Goal: Task Accomplishment & Management: Manage account settings

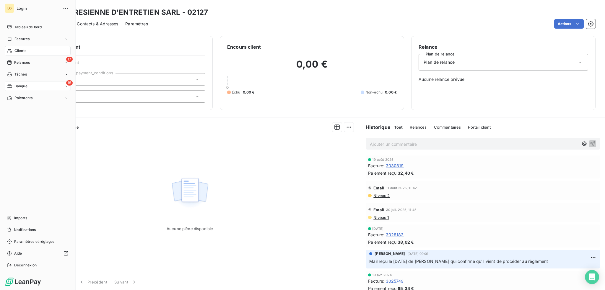
click at [19, 87] on span "Banque" at bounding box center [20, 86] width 13 height 5
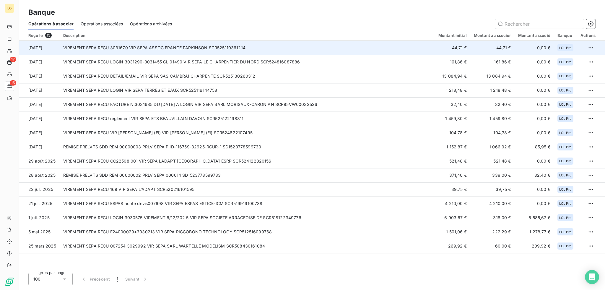
click at [292, 48] on td "VIREMENT SEPA RECU 3031670 VIR SEPA ASSOC FRANCE PARKINSON SCR525110361214" at bounding box center [247, 48] width 375 height 14
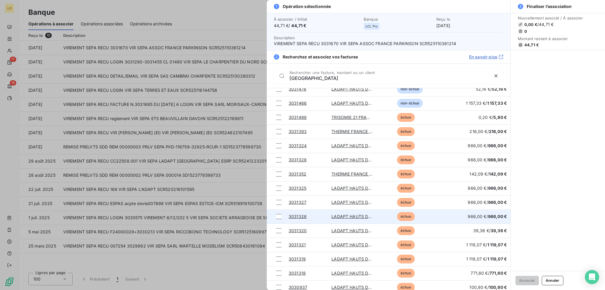
scroll to position [191, 0]
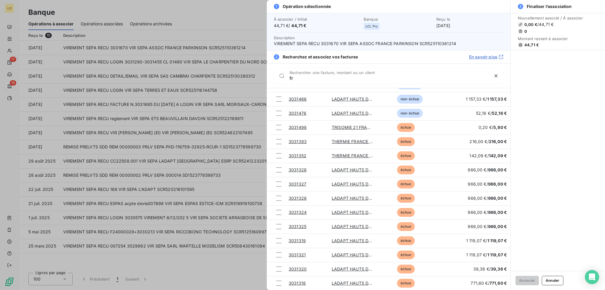
type input "f"
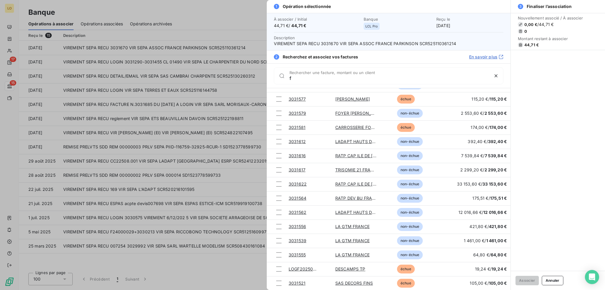
scroll to position [390, 0]
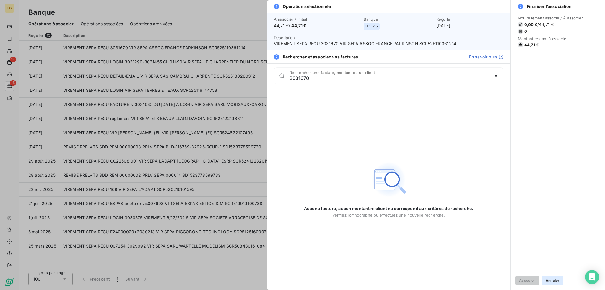
type input "3031670"
click at [547, 281] on button "Annuler" at bounding box center [553, 280] width 22 height 9
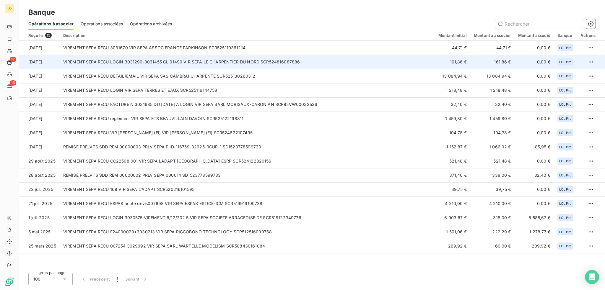
click at [198, 65] on td "VIREMENT SEPA RECU LOGIN 3031290-3031455 CL 01490 VIR SEPA LE CHARPENTIER DU NO…" at bounding box center [247, 62] width 375 height 14
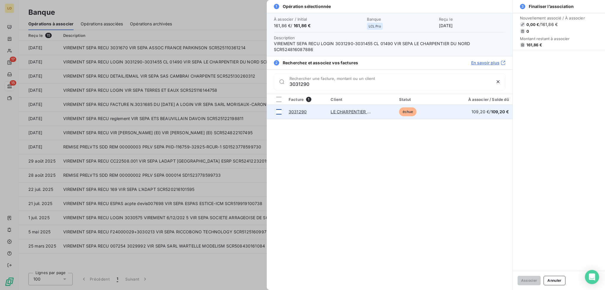
type input "3031290"
click at [279, 113] on div at bounding box center [278, 111] width 5 height 5
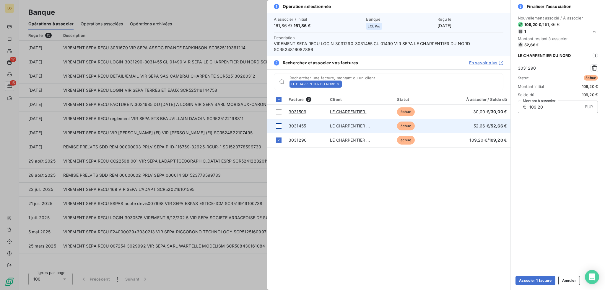
click at [279, 124] on div at bounding box center [278, 126] width 5 height 5
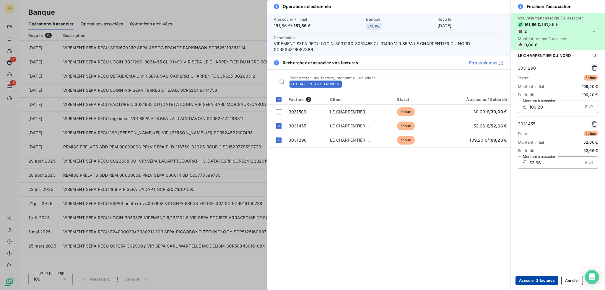
click at [534, 279] on button "Associer 2 factures" at bounding box center [537, 280] width 43 height 9
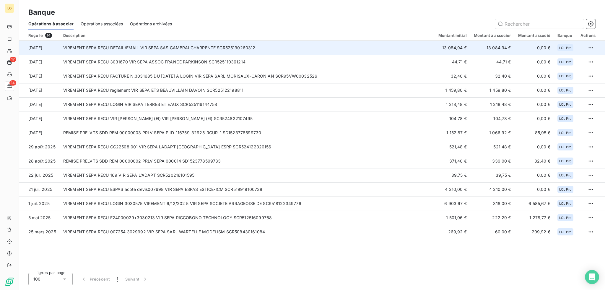
click at [236, 48] on td "VIREMENT SEPA RECU DETAIL/EMAIL VIR SEPA SAS CAMBRAI CHARPENTE SCR525130260312" at bounding box center [247, 48] width 375 height 14
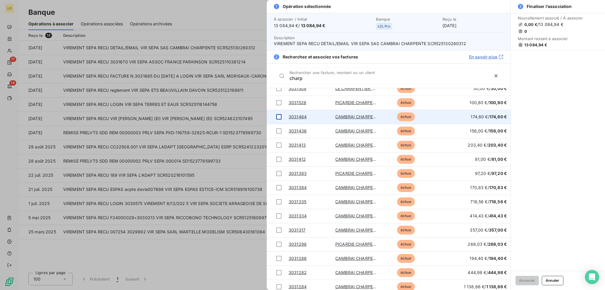
scroll to position [120, 0]
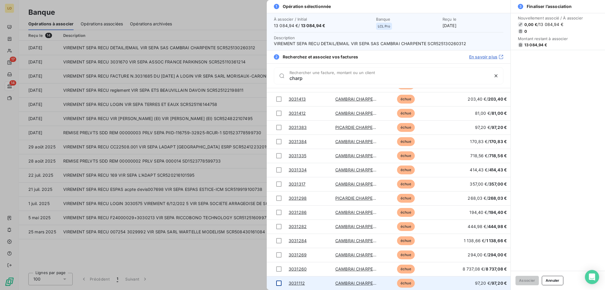
type input "charp"
click at [279, 283] on div at bounding box center [278, 283] width 5 height 5
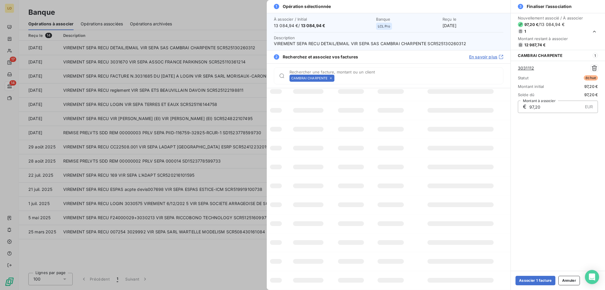
scroll to position [50, 0]
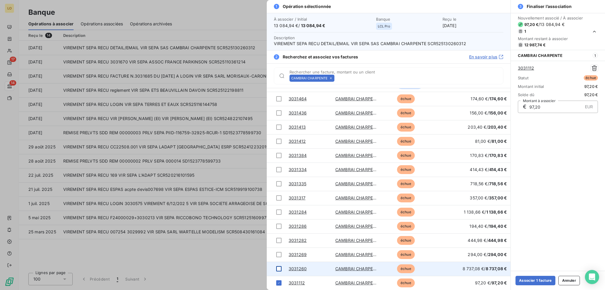
click at [280, 269] on div at bounding box center [278, 269] width 5 height 5
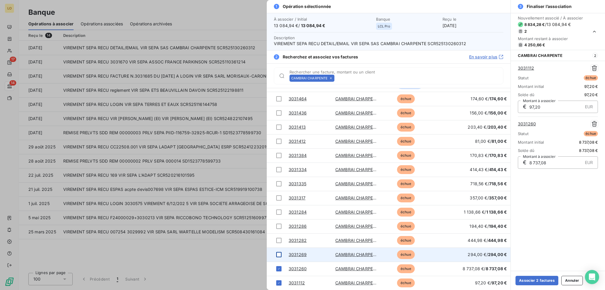
click at [280, 256] on div at bounding box center [278, 254] width 5 height 5
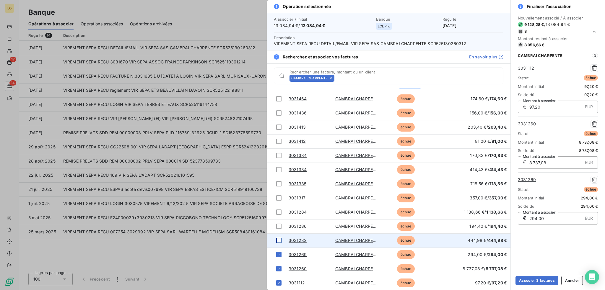
click at [280, 240] on div at bounding box center [278, 240] width 5 height 5
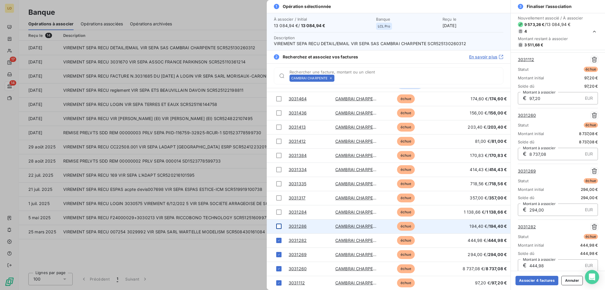
click at [279, 228] on div at bounding box center [278, 226] width 5 height 5
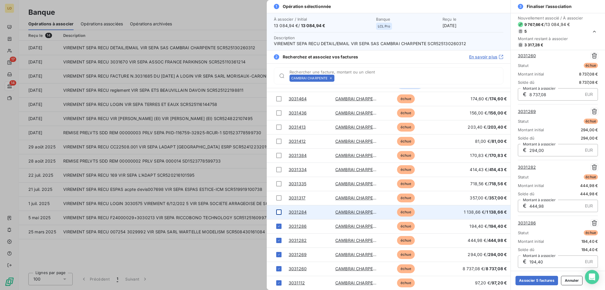
click at [279, 211] on div at bounding box center [278, 212] width 5 height 5
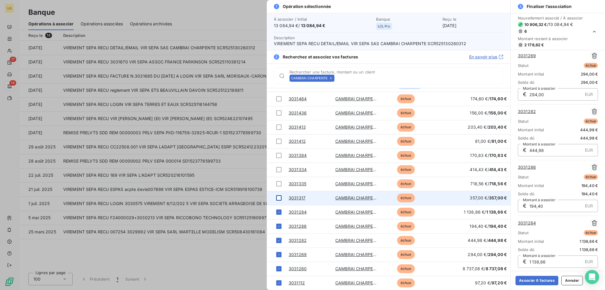
click at [278, 198] on div at bounding box center [278, 198] width 5 height 5
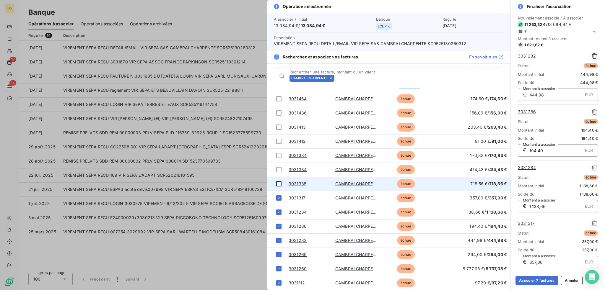
click at [280, 184] on div at bounding box center [278, 183] width 5 height 5
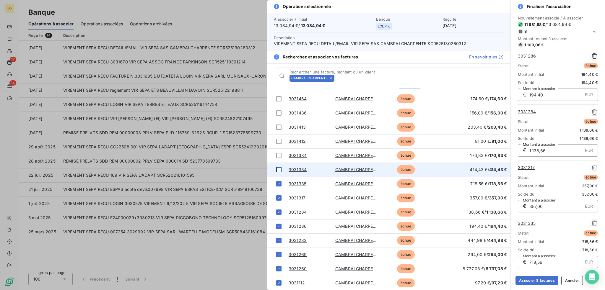
click at [279, 169] on div at bounding box center [278, 169] width 5 height 5
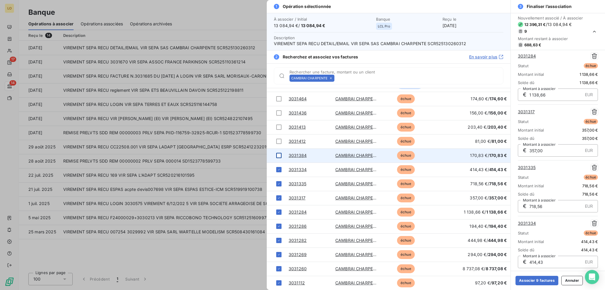
click at [277, 154] on div at bounding box center [278, 155] width 5 height 5
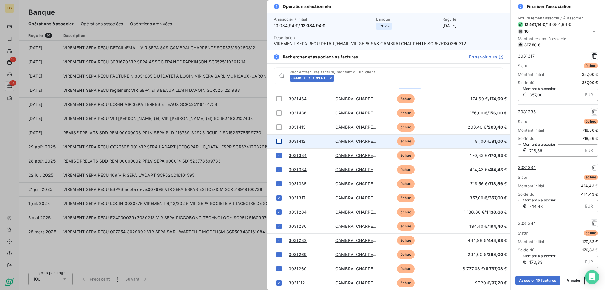
click at [278, 141] on div at bounding box center [278, 141] width 5 height 5
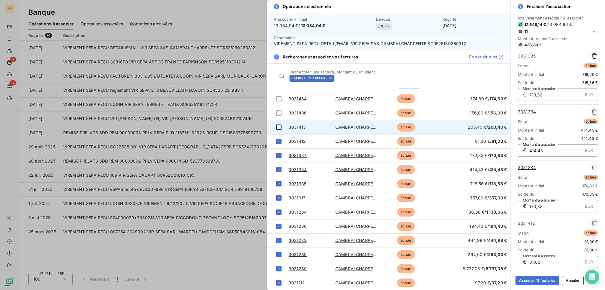
click at [280, 126] on div at bounding box center [278, 127] width 5 height 5
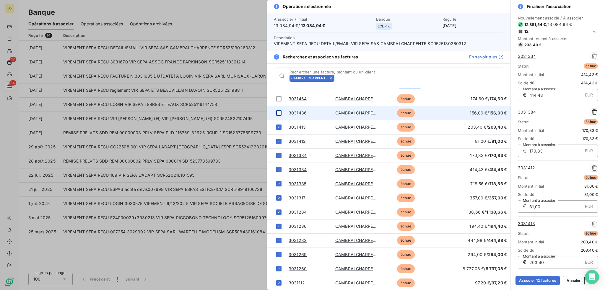
click at [280, 114] on div at bounding box center [278, 113] width 5 height 5
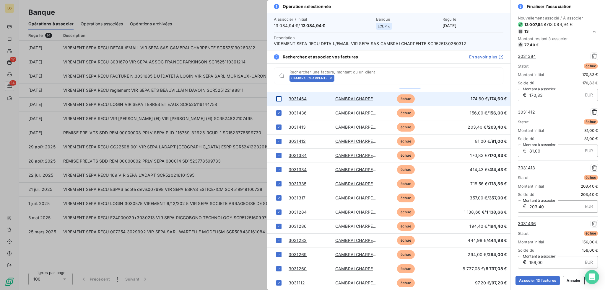
click at [280, 101] on div at bounding box center [278, 98] width 5 height 5
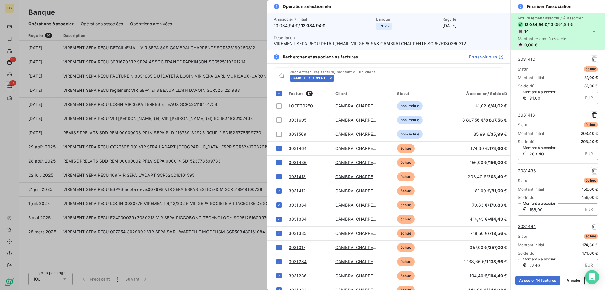
scroll to position [570, 0]
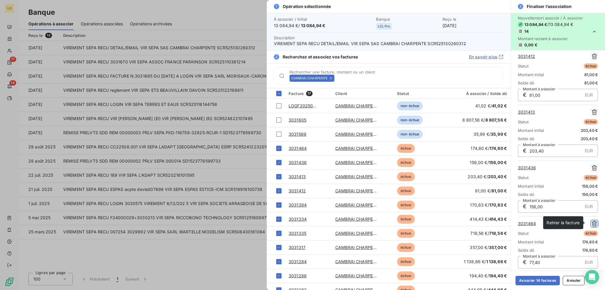
click at [592, 224] on icon "button" at bounding box center [595, 224] width 6 height 6
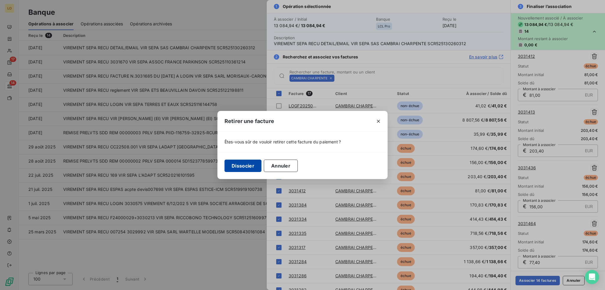
click at [241, 166] on button "Dissocier" at bounding box center [243, 166] width 37 height 12
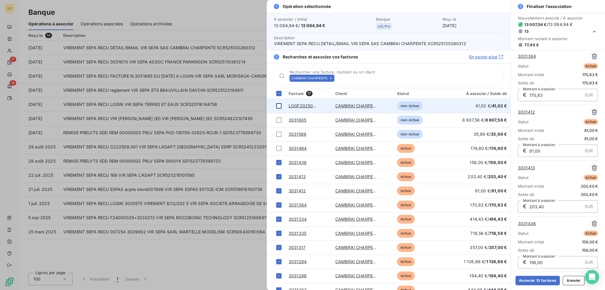
click at [280, 105] on div at bounding box center [278, 105] width 5 height 5
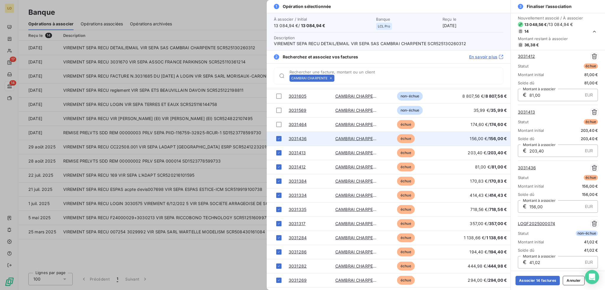
scroll to position [0, 0]
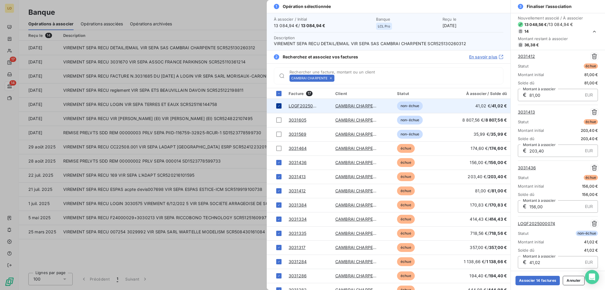
click at [279, 106] on icon at bounding box center [279, 106] width 4 height 4
click at [569, 280] on button "Annuler" at bounding box center [574, 280] width 22 height 9
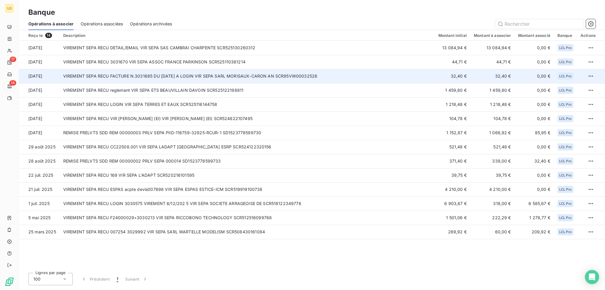
click at [266, 75] on td "VIREMENT SEPA RECU FACTURE N.3031685 DU [DATE] A LOGIN VIR SEPA SARL MORISAUX-C…" at bounding box center [247, 76] width 375 height 14
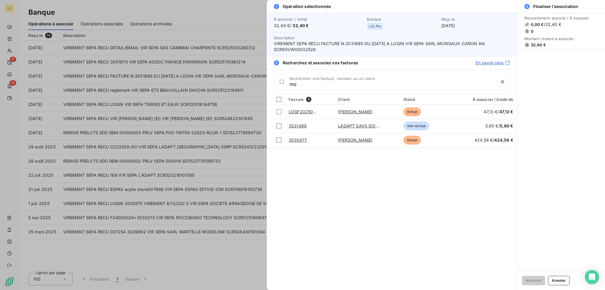
type input "m"
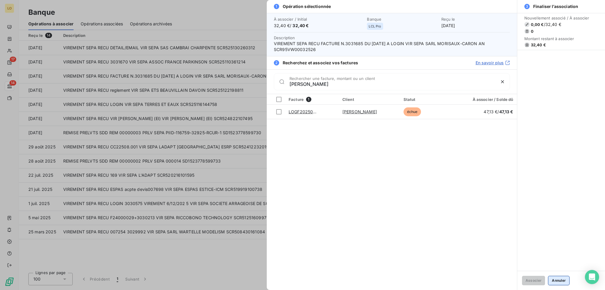
type input "anne"
click at [563, 282] on button "Annuler" at bounding box center [559, 280] width 22 height 9
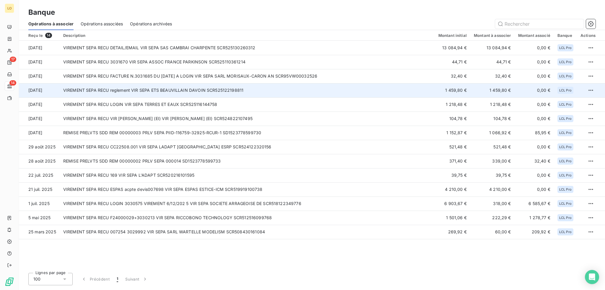
click at [272, 91] on td "VIREMENT SEPA RECU reglement VIR SEPA ETS BEAUVILLAIN DAVOIN SCR525122198811" at bounding box center [247, 90] width 375 height 14
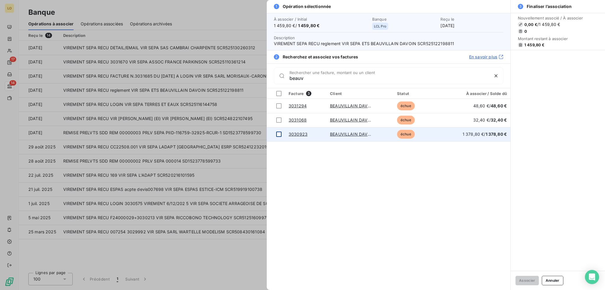
type input "beauv"
click at [277, 134] on div at bounding box center [278, 134] width 5 height 5
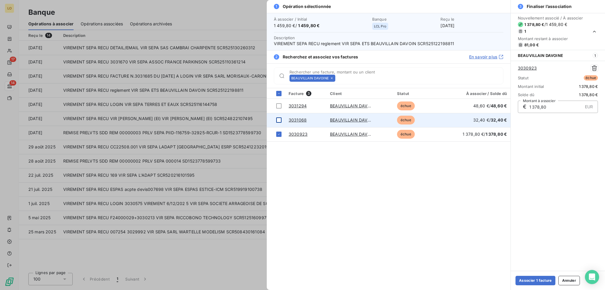
click at [278, 120] on div at bounding box center [278, 120] width 5 height 5
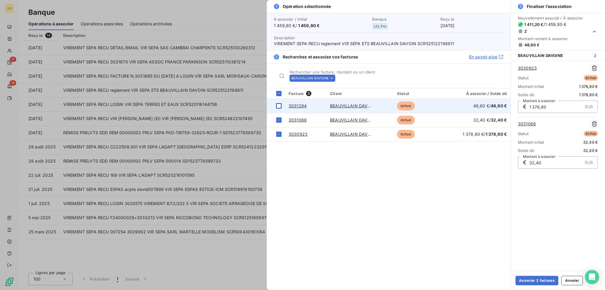
click at [280, 105] on div at bounding box center [278, 105] width 5 height 5
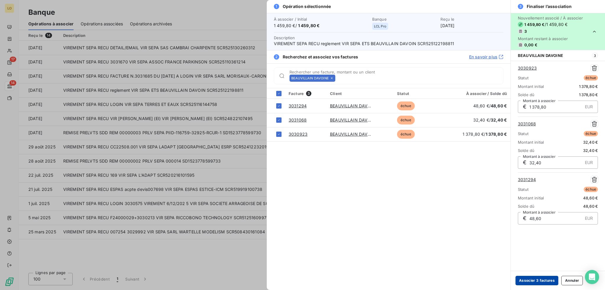
click at [532, 280] on button "Associer 3 factures" at bounding box center [537, 280] width 43 height 9
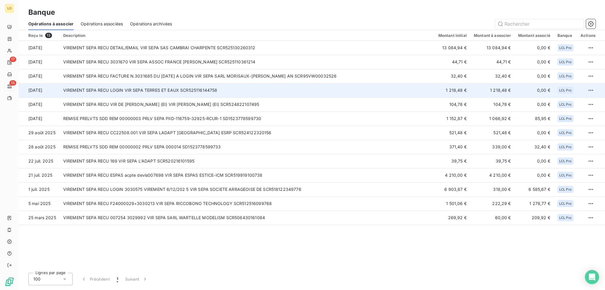
click at [390, 89] on td "VIREMENT SEPA RECU LOGIN VIR SEPA TERRES ET EAUX SCR525116144758" at bounding box center [247, 90] width 375 height 14
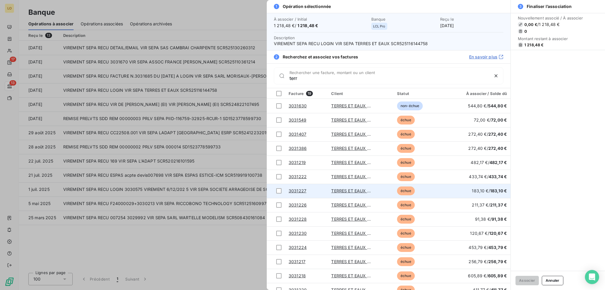
scroll to position [78, 0]
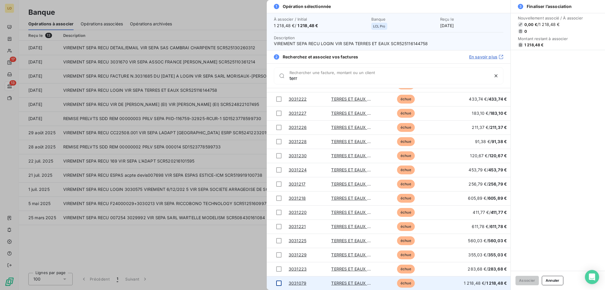
type input "terr"
click at [278, 283] on div at bounding box center [278, 283] width 5 height 5
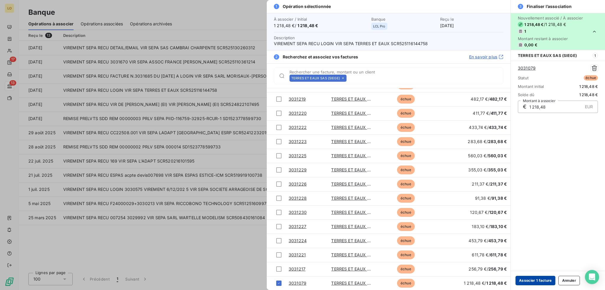
click at [538, 283] on button "Associer 1 facture" at bounding box center [536, 280] width 40 height 9
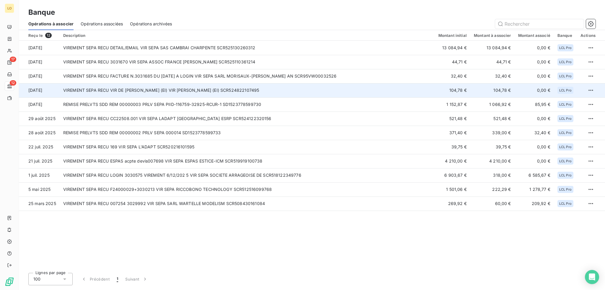
click at [241, 91] on td "VIREMENT SEPA RECU VIR [PERSON_NAME] (EI) VIR [PERSON_NAME] (EI) SCR524822107495" at bounding box center [247, 90] width 375 height 14
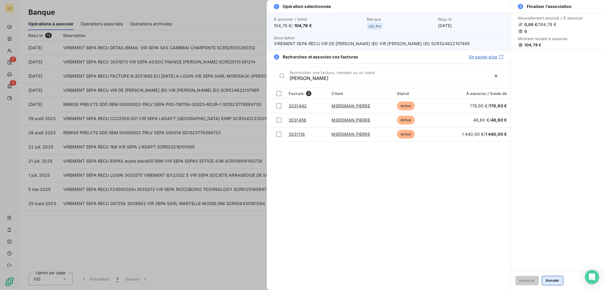
type input "miers"
click at [556, 281] on button "Annuler" at bounding box center [553, 280] width 22 height 9
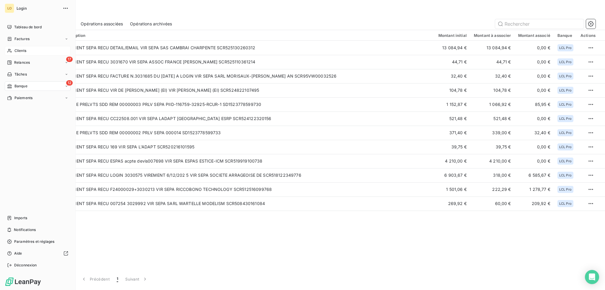
click at [25, 51] on span "Clients" at bounding box center [20, 50] width 12 height 5
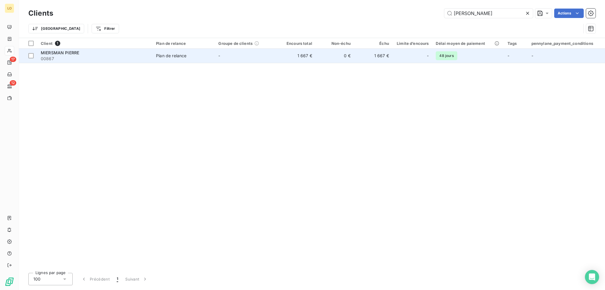
type input "miers"
click at [90, 55] on div "MIERSMAN PIERRE" at bounding box center [95, 53] width 108 height 6
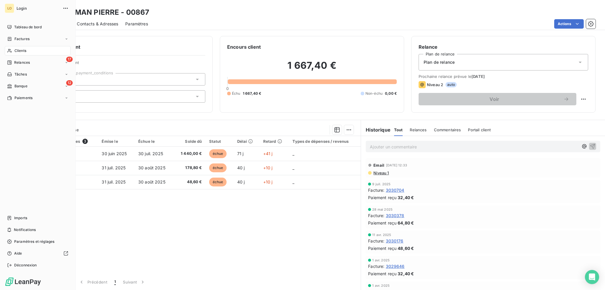
click at [22, 51] on span "Clients" at bounding box center [20, 50] width 12 height 5
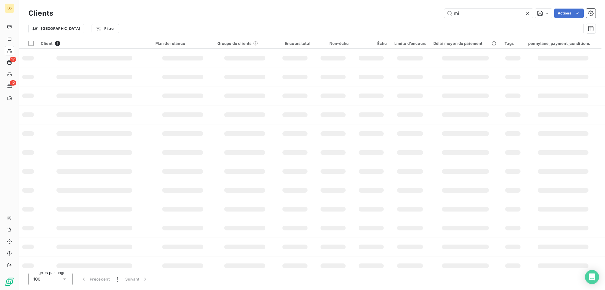
type input "m"
type input "t"
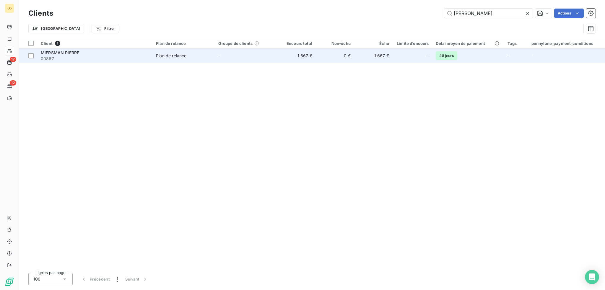
type input "mier"
click at [349, 60] on td "0 €" at bounding box center [335, 56] width 38 height 14
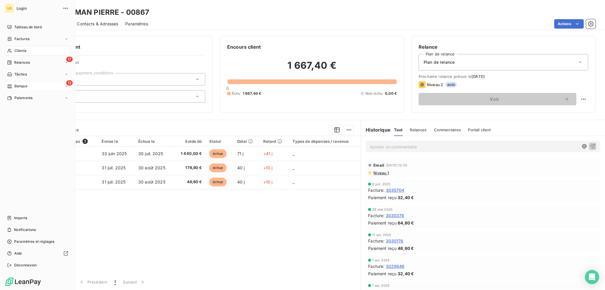
click at [27, 85] on span "Banque" at bounding box center [20, 86] width 13 height 5
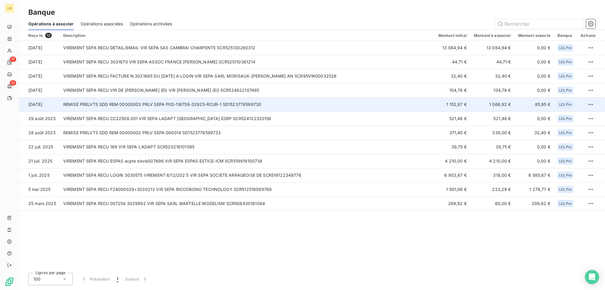
click at [259, 106] on td "REMISE PRELVTS SDD REM 00000003 PRLV SEPA PIID-116759-32925-RCUR-1 SD1523778599…" at bounding box center [247, 105] width 375 height 14
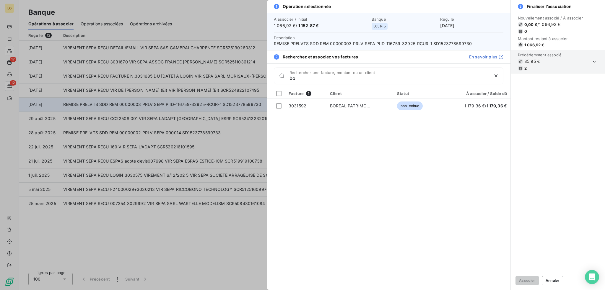
type input "b"
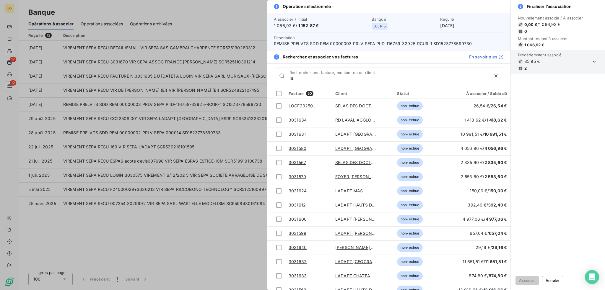
type input "l"
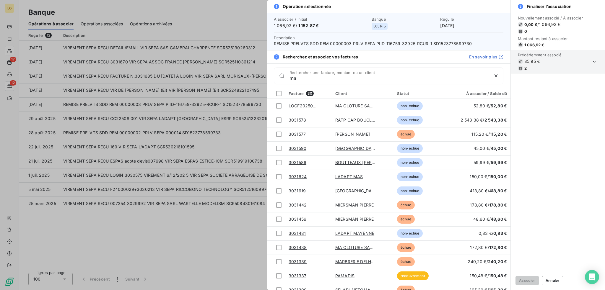
type input "m"
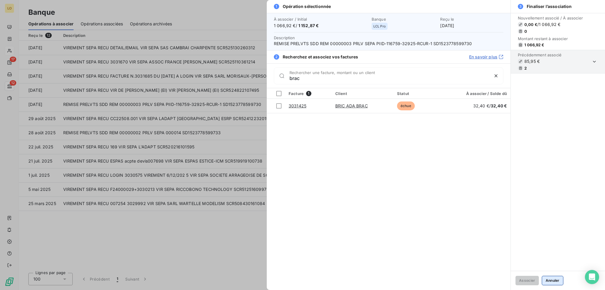
type input "brac"
click at [555, 282] on button "Annuler" at bounding box center [553, 280] width 22 height 9
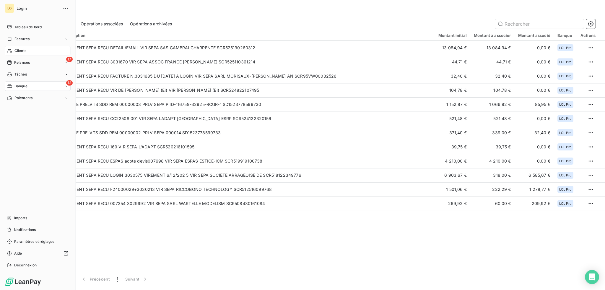
click at [24, 51] on span "Clients" at bounding box center [20, 50] width 12 height 5
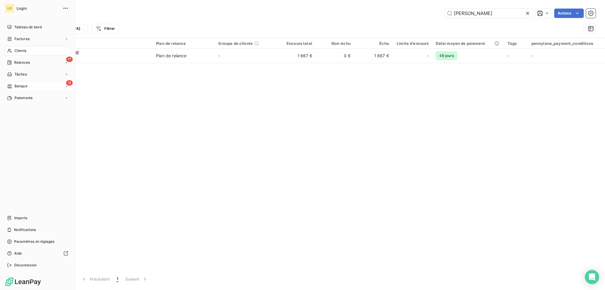
click at [27, 87] on span "Banque" at bounding box center [20, 86] width 13 height 5
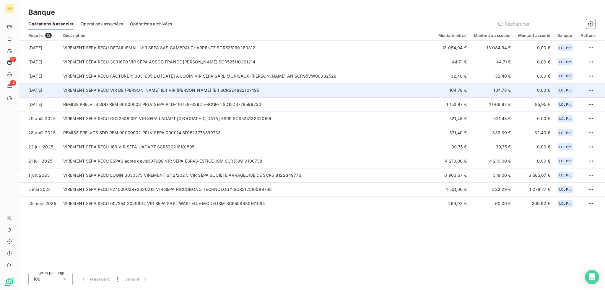
click at [130, 93] on td "VIREMENT SEPA RECU VIR [PERSON_NAME] (EI) VIR [PERSON_NAME] (EI) SCR524822107495" at bounding box center [247, 90] width 375 height 14
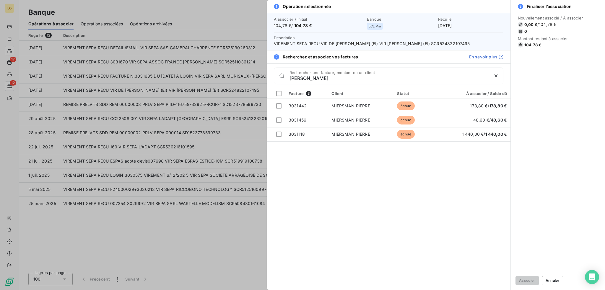
type input "miers"
click at [553, 277] on button "Annuler" at bounding box center [553, 280] width 22 height 9
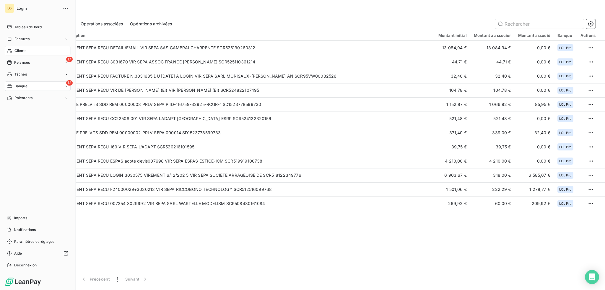
click at [27, 87] on div "12 Banque" at bounding box center [38, 86] width 66 height 9
click at [20, 98] on span "Paiements" at bounding box center [23, 97] width 18 height 5
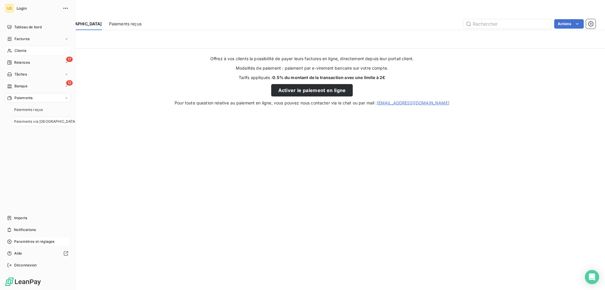
click at [32, 243] on span "Paramètres et réglages" at bounding box center [34, 241] width 40 height 5
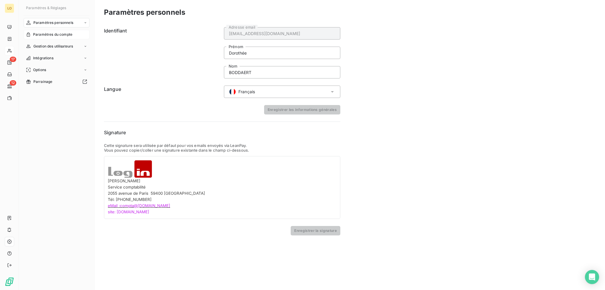
click at [62, 33] on span "Paramètres du compte" at bounding box center [52, 34] width 39 height 5
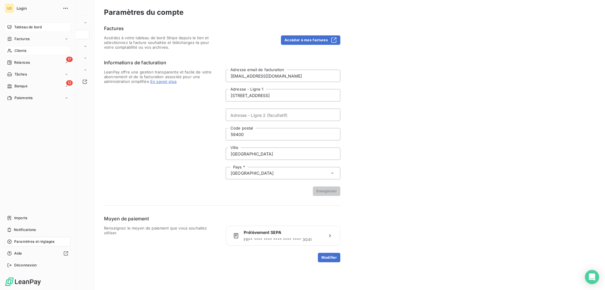
click at [31, 26] on span "Tableau de bord" at bounding box center [27, 27] width 27 height 5
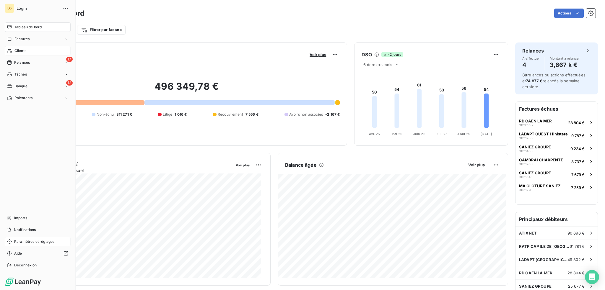
click at [24, 86] on span "Banque" at bounding box center [20, 86] width 13 height 5
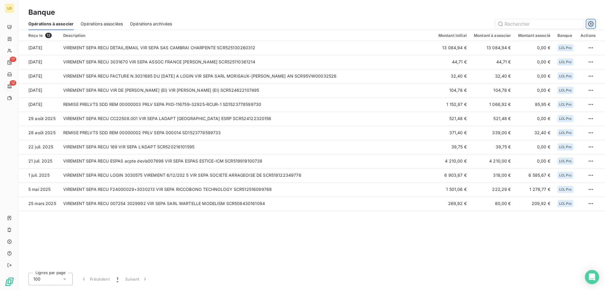
click at [592, 24] on icon "button" at bounding box center [591, 24] width 6 height 6
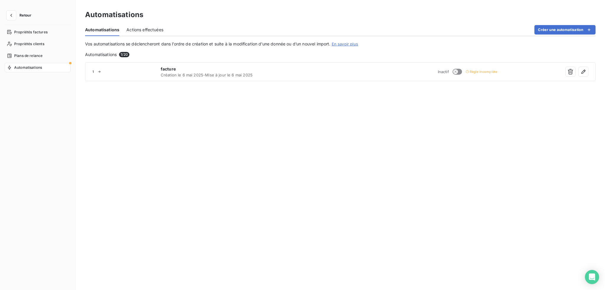
click at [26, 14] on span "Retour" at bounding box center [26, 16] width 12 height 4
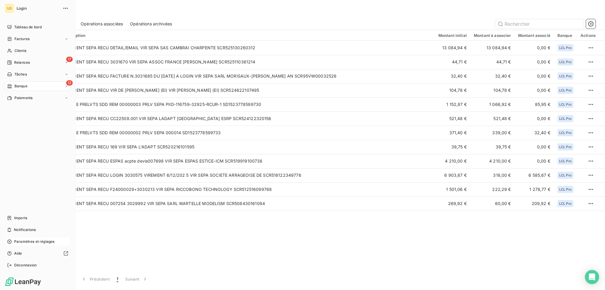
click at [41, 240] on span "Paramètres et réglages" at bounding box center [34, 241] width 40 height 5
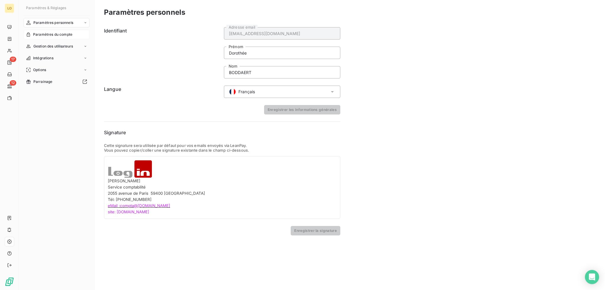
click at [64, 35] on span "Paramètres du compte" at bounding box center [52, 34] width 39 height 5
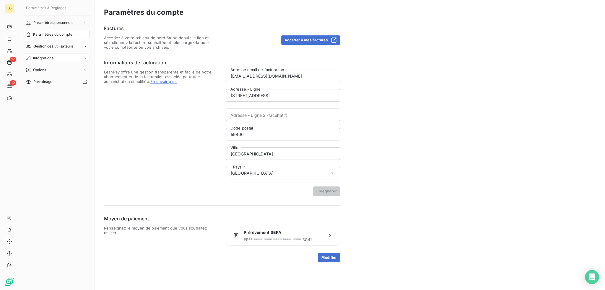
click at [43, 57] on span "Intégrations" at bounding box center [43, 58] width 20 height 5
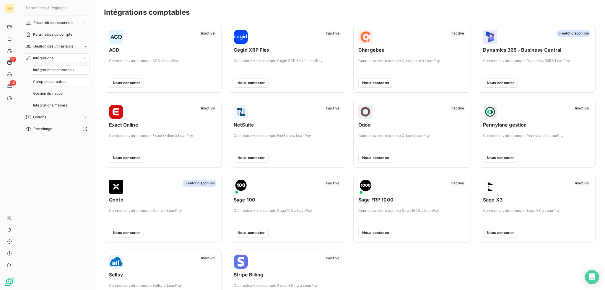
click at [62, 82] on span "Comptes bancaires" at bounding box center [49, 81] width 33 height 5
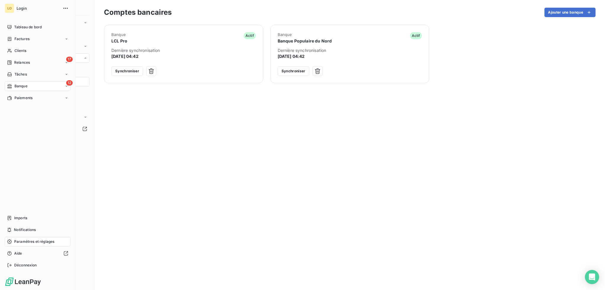
click at [22, 84] on span "Banque" at bounding box center [20, 86] width 13 height 5
click at [21, 51] on span "Clients" at bounding box center [20, 50] width 12 height 5
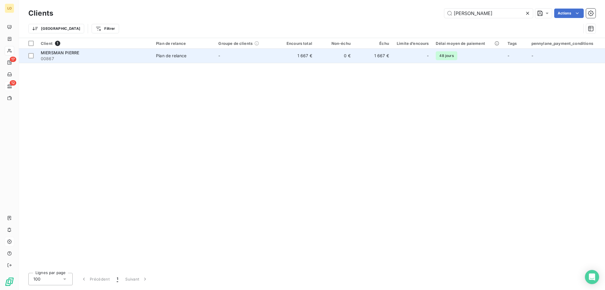
click at [118, 55] on div "MIERSMAN PIERRE" at bounding box center [95, 53] width 108 height 6
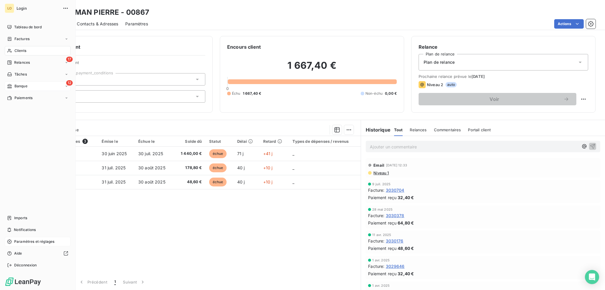
click at [21, 87] on span "Banque" at bounding box center [20, 86] width 13 height 5
